Goal: Check status: Check status

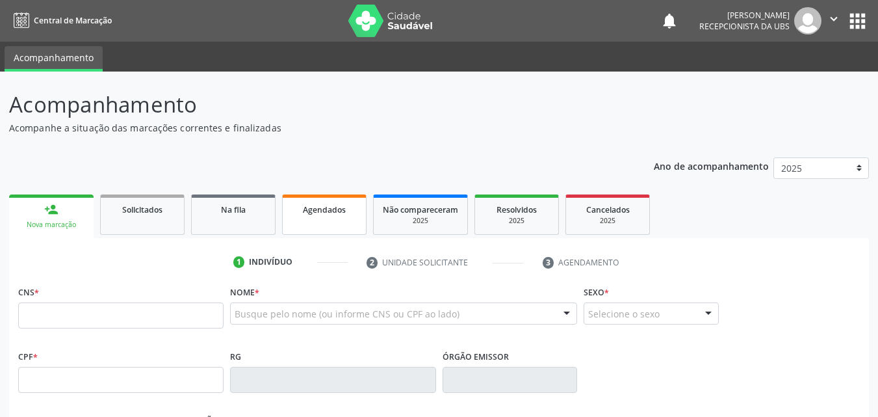
click at [314, 221] on link "Agendados" at bounding box center [324, 214] width 85 height 40
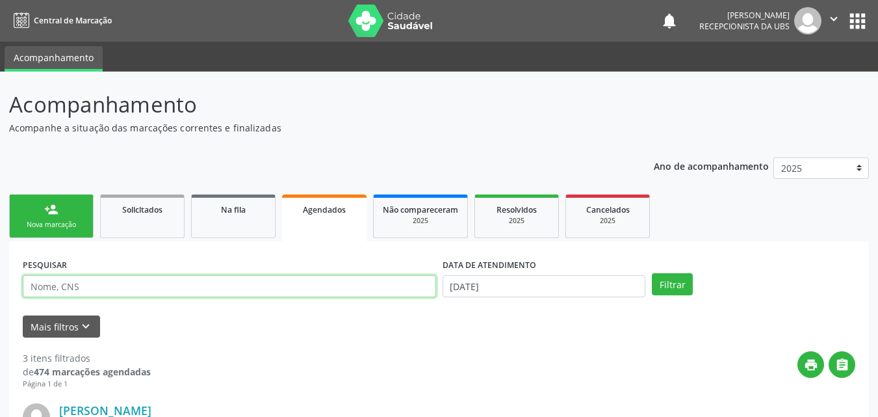
click at [210, 283] on input "text" at bounding box center [230, 286] width 414 height 22
type input "[PERSON_NAME]"
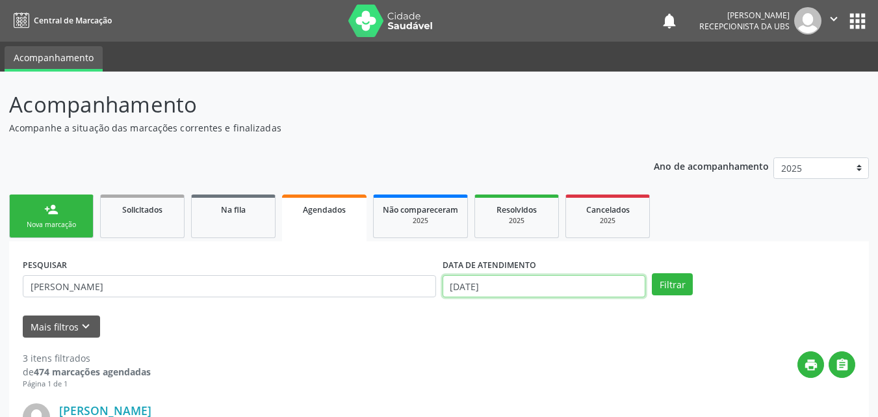
click at [508, 285] on input "[DATE]" at bounding box center [544, 286] width 203 height 22
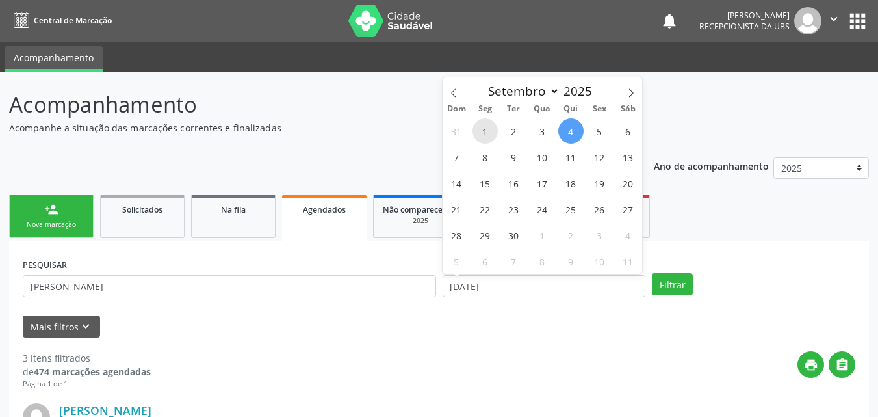
click at [491, 131] on span "1" at bounding box center [485, 130] width 25 height 25
type input "[DATE]"
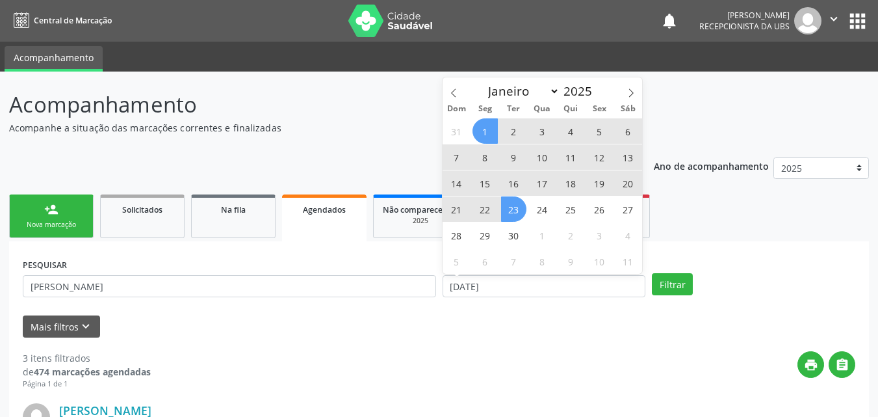
click at [517, 205] on span "23" at bounding box center [513, 208] width 25 height 25
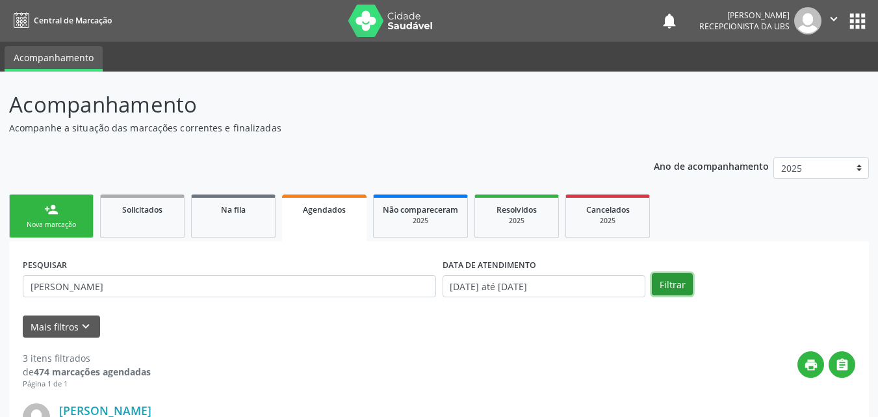
click at [664, 285] on button "Filtrar" at bounding box center [672, 284] width 41 height 22
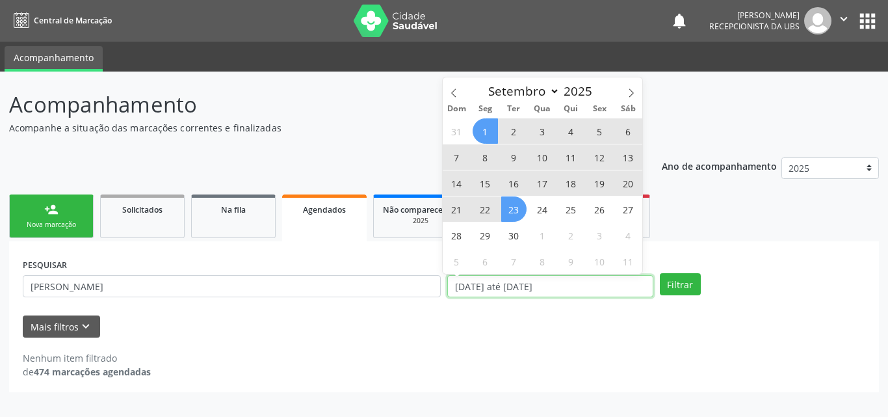
click at [454, 285] on input "[DATE] até [DATE]" at bounding box center [550, 286] width 206 height 22
click at [508, 207] on span "23" at bounding box center [513, 208] width 25 height 25
type input "[DATE]"
click at [454, 98] on span at bounding box center [454, 88] width 22 height 22
select select "7"
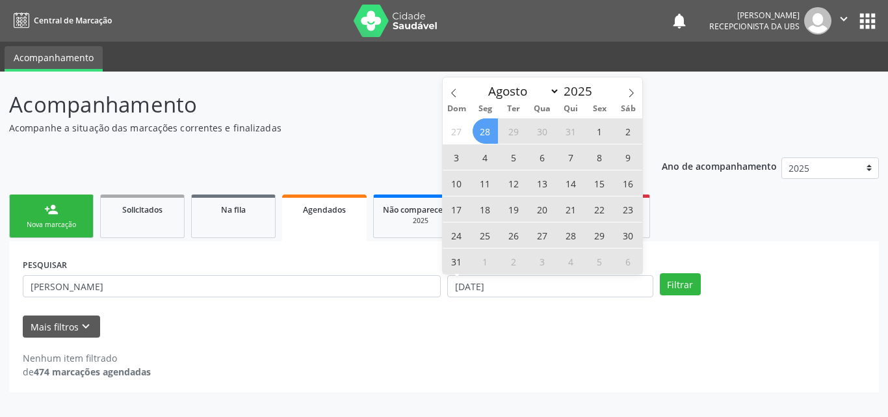
click at [485, 137] on span "28" at bounding box center [485, 130] width 25 height 25
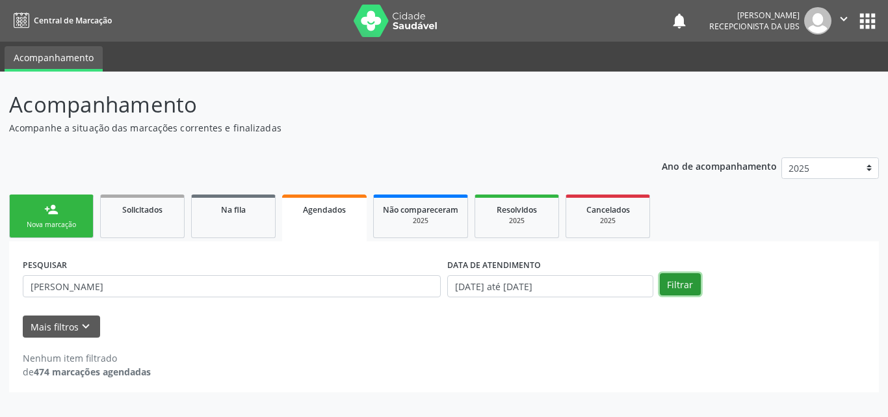
click at [692, 295] on button "Filtrar" at bounding box center [680, 284] width 41 height 22
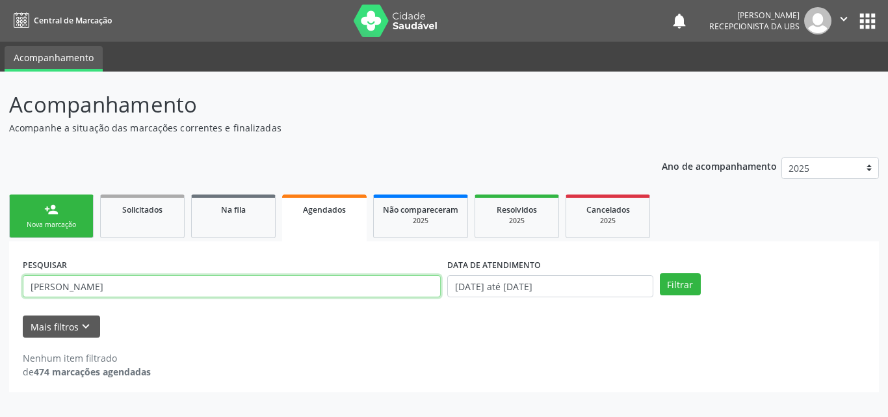
drag, startPoint x: 291, startPoint y: 295, endPoint x: 235, endPoint y: 283, distance: 57.8
click at [231, 286] on input "[PERSON_NAME]" at bounding box center [232, 286] width 418 height 22
drag, startPoint x: 208, startPoint y: 287, endPoint x: 0, endPoint y: 313, distance: 209.6
click at [1, 313] on div "Acompanhamento Acompanhe a situação das marcações correntes e finalizadas Relat…" at bounding box center [444, 244] width 888 height 345
type input "701008877866295"
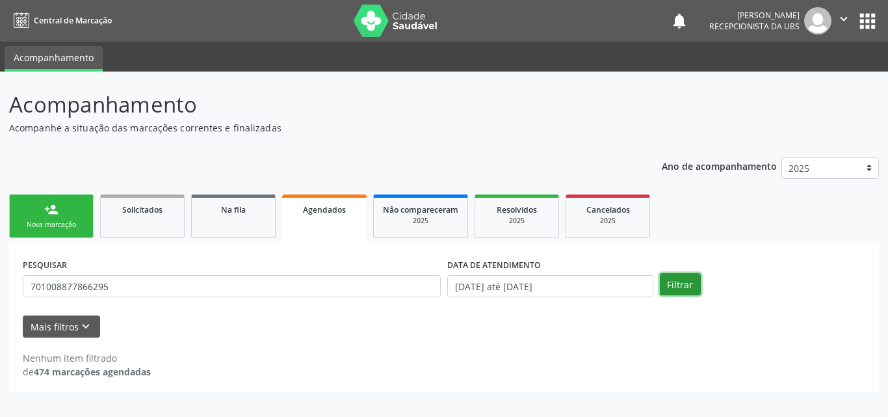
click at [680, 282] on button "Filtrar" at bounding box center [680, 284] width 41 height 22
click at [153, 219] on link "Solicitados" at bounding box center [142, 216] width 85 height 44
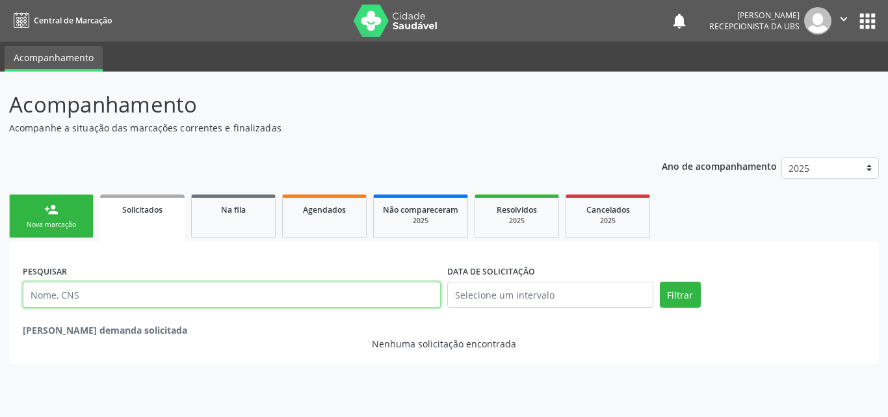
click at [157, 304] on input "text" at bounding box center [232, 295] width 418 height 26
type input "[PERSON_NAME]"
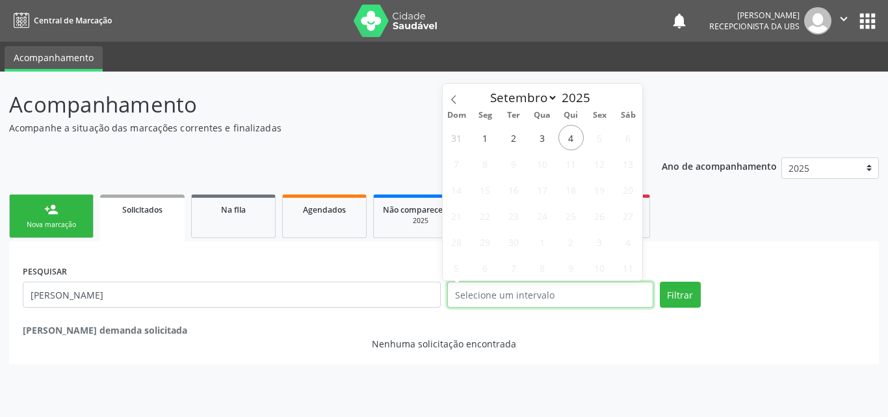
click at [516, 289] on input "text" at bounding box center [550, 295] width 206 height 26
click at [518, 297] on input "text" at bounding box center [550, 295] width 206 height 26
click at [691, 285] on button "Filtrar" at bounding box center [680, 295] width 41 height 26
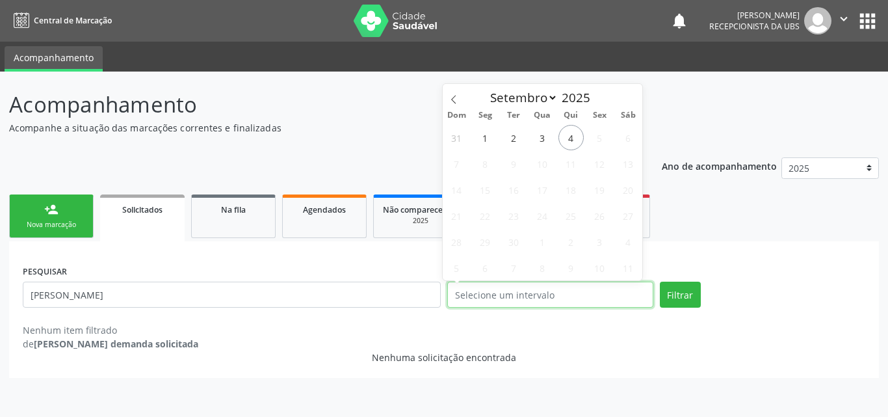
click at [524, 296] on input "text" at bounding box center [550, 295] width 206 height 26
click at [571, 144] on span "4" at bounding box center [570, 137] width 25 height 25
type input "[DATE]"
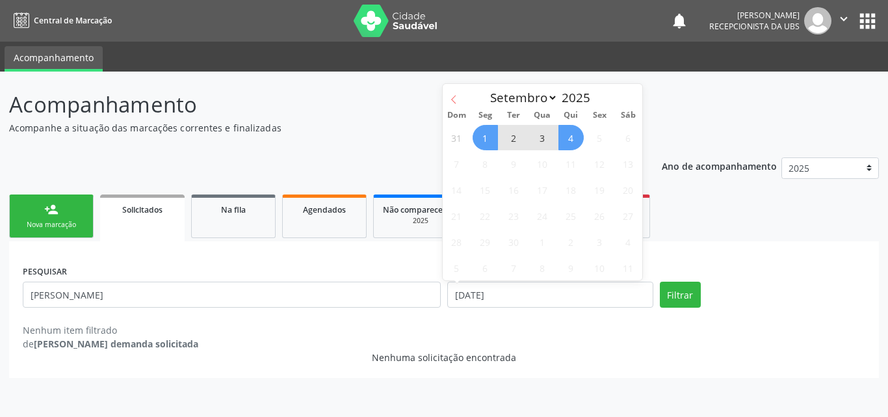
click at [453, 98] on icon at bounding box center [453, 99] width 5 height 8
select select "7"
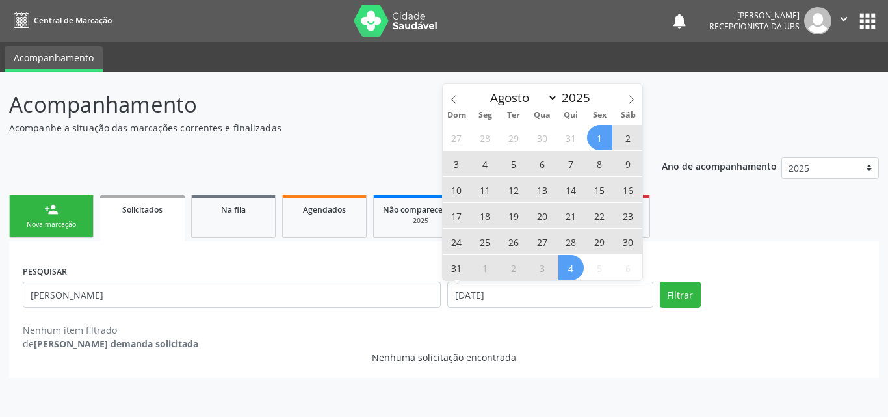
click at [592, 139] on span "1" at bounding box center [599, 137] width 25 height 25
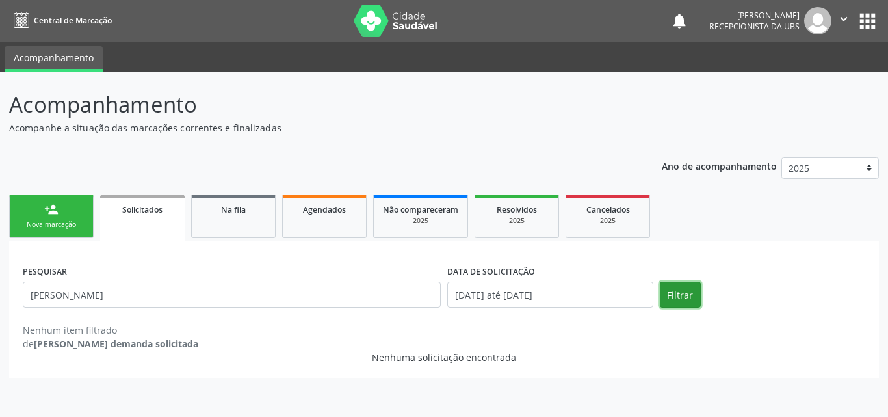
click at [670, 292] on button "Filtrar" at bounding box center [680, 295] width 41 height 26
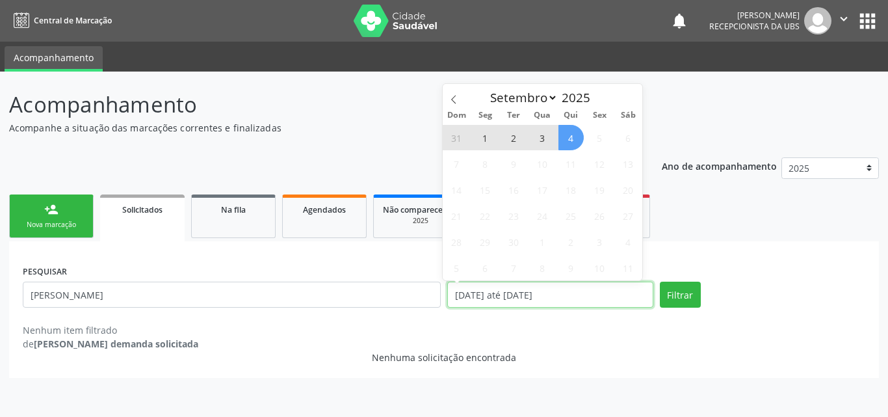
click at [535, 290] on input "[DATE] até [DATE]" at bounding box center [550, 295] width 206 height 26
click at [678, 298] on button "Filtrar" at bounding box center [680, 295] width 41 height 26
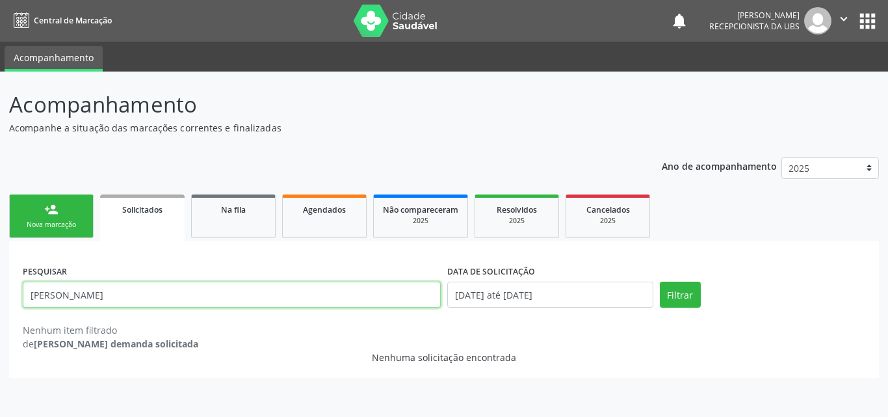
drag, startPoint x: 159, startPoint y: 295, endPoint x: 16, endPoint y: 300, distance: 142.5
click at [16, 300] on div "PESQUISAR [PERSON_NAME] DATA DE SOLICITAÇÃO [DATE] até [DATE] Filtrar Nenhum it…" at bounding box center [444, 309] width 870 height 137
type input "701008877866295"
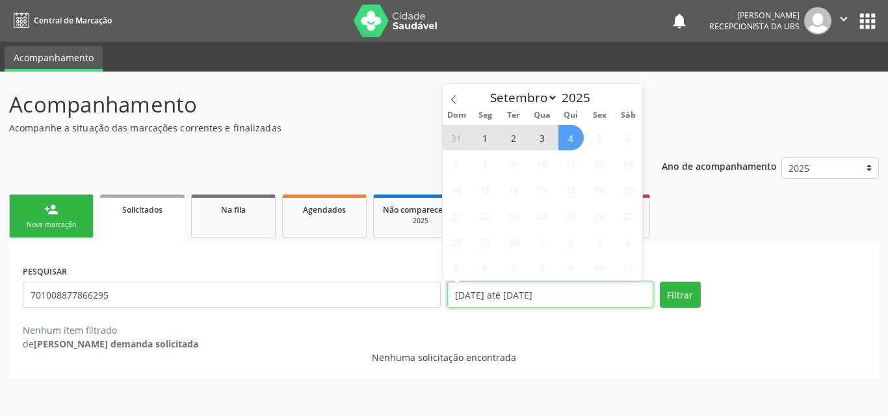
click at [481, 297] on input "[DATE] até [DATE]" at bounding box center [550, 295] width 206 height 26
click at [551, 300] on input "[DATE] até [DATE]" at bounding box center [550, 295] width 206 height 26
select select "7"
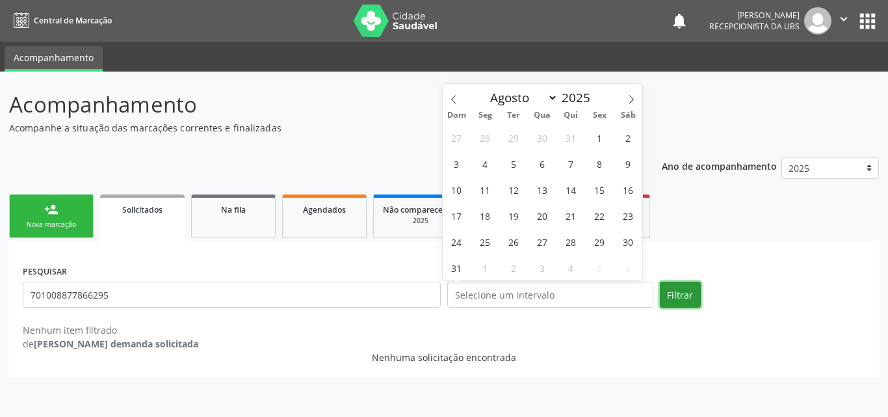
click at [685, 294] on button "Filtrar" at bounding box center [680, 295] width 41 height 26
select select "8"
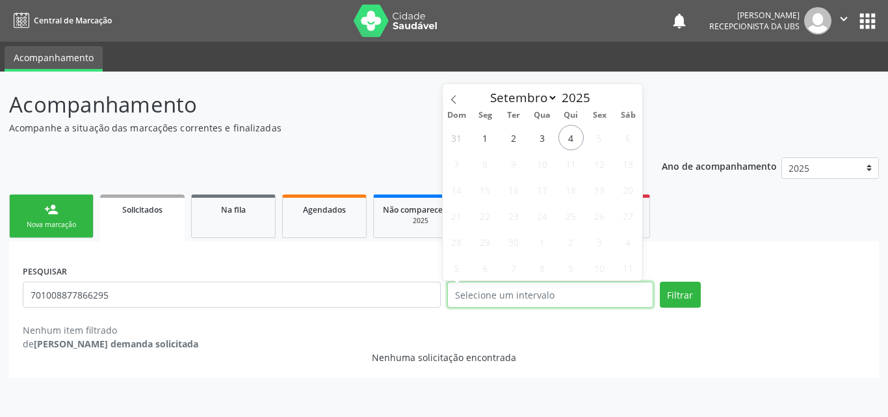
click at [518, 294] on input "text" at bounding box center [550, 295] width 206 height 26
click at [569, 142] on span "4" at bounding box center [570, 137] width 25 height 25
type input "[DATE]"
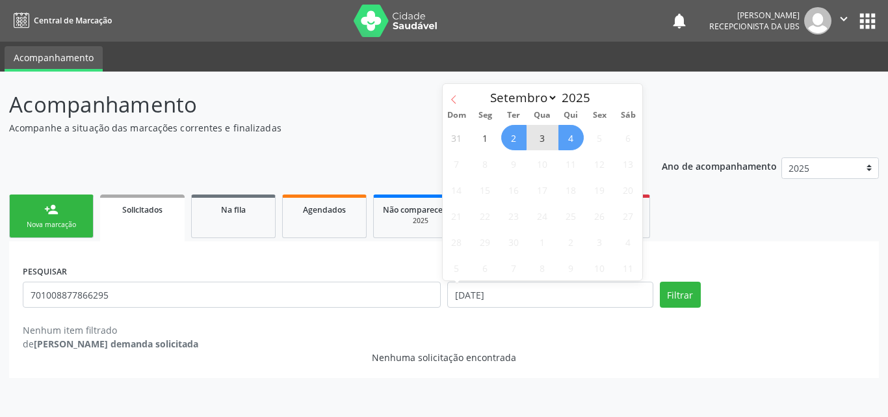
click at [454, 95] on icon at bounding box center [453, 99] width 9 height 9
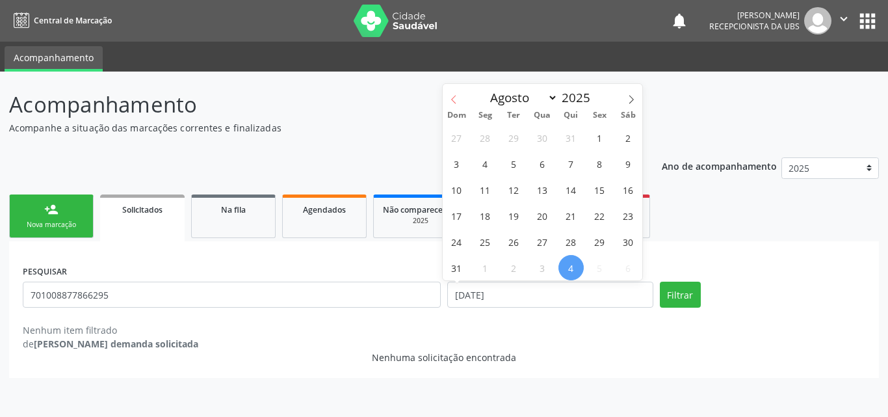
click at [454, 95] on icon at bounding box center [453, 99] width 9 height 9
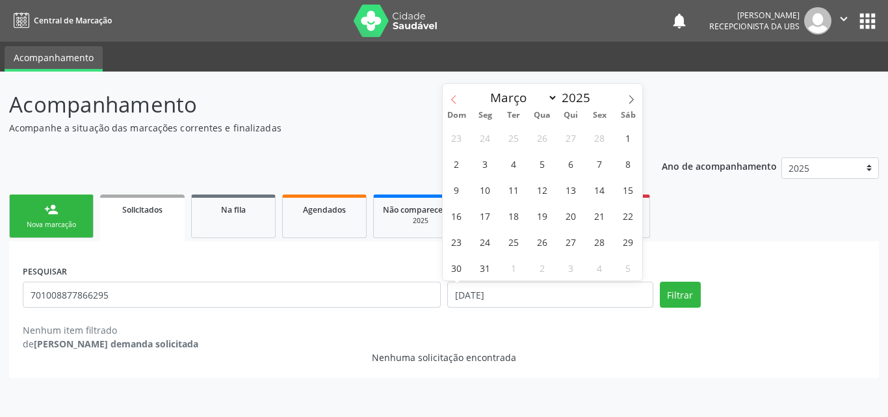
click at [454, 95] on icon at bounding box center [453, 99] width 9 height 9
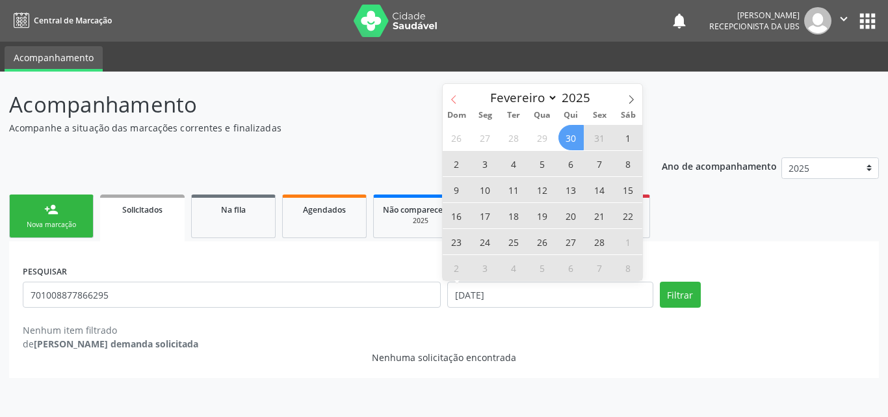
click at [449, 103] on icon at bounding box center [453, 99] width 9 height 9
select select "0"
click at [545, 135] on span "1" at bounding box center [542, 137] width 25 height 25
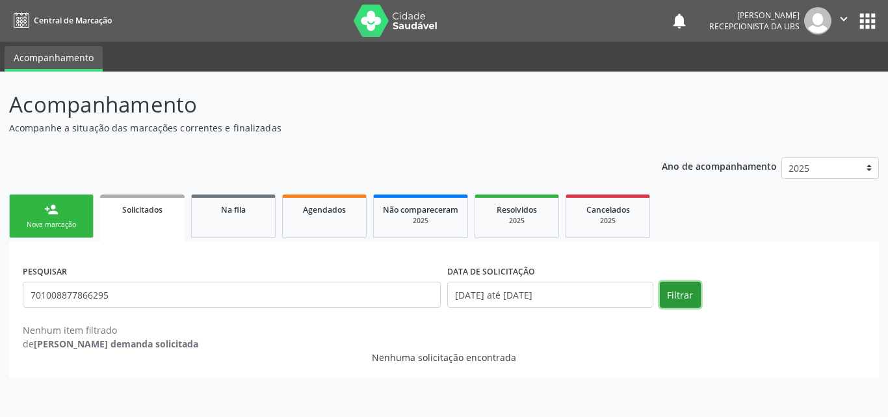
click at [685, 300] on button "Filtrar" at bounding box center [680, 295] width 41 height 26
